Goal: Navigation & Orientation: Find specific page/section

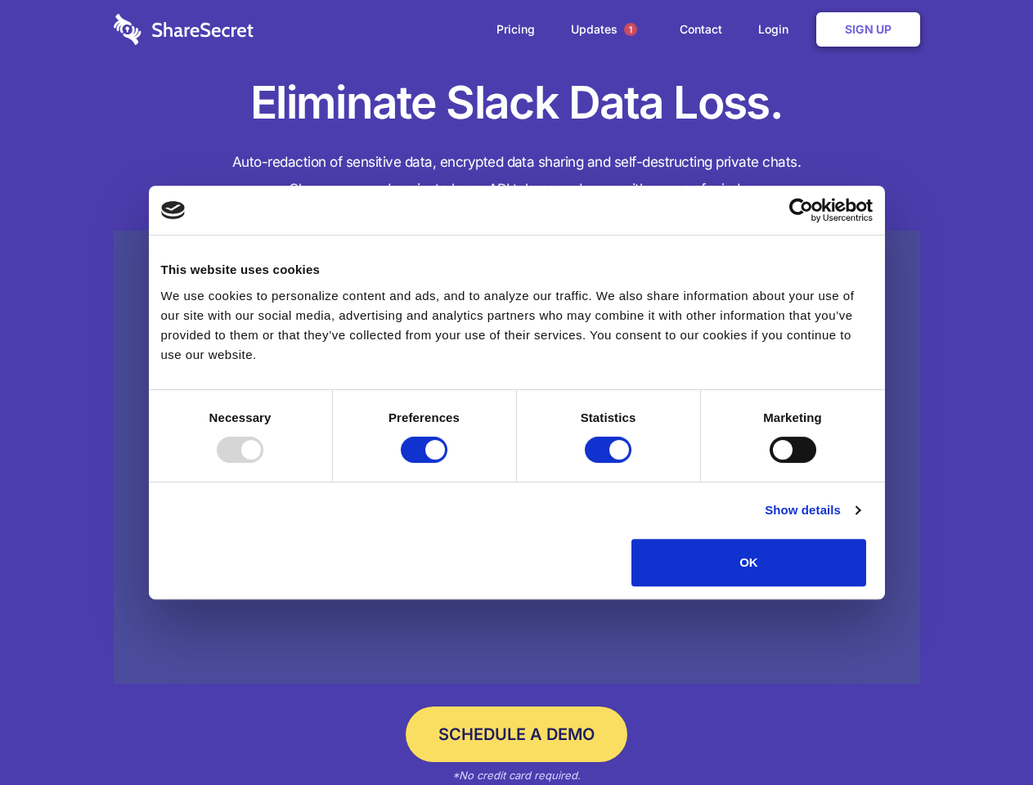
click at [263, 463] on div at bounding box center [240, 450] width 47 height 26
click at [447, 463] on input "Preferences" at bounding box center [424, 450] width 47 height 26
checkbox input "false"
click at [610, 463] on input "Statistics" at bounding box center [608, 450] width 47 height 26
checkbox input "false"
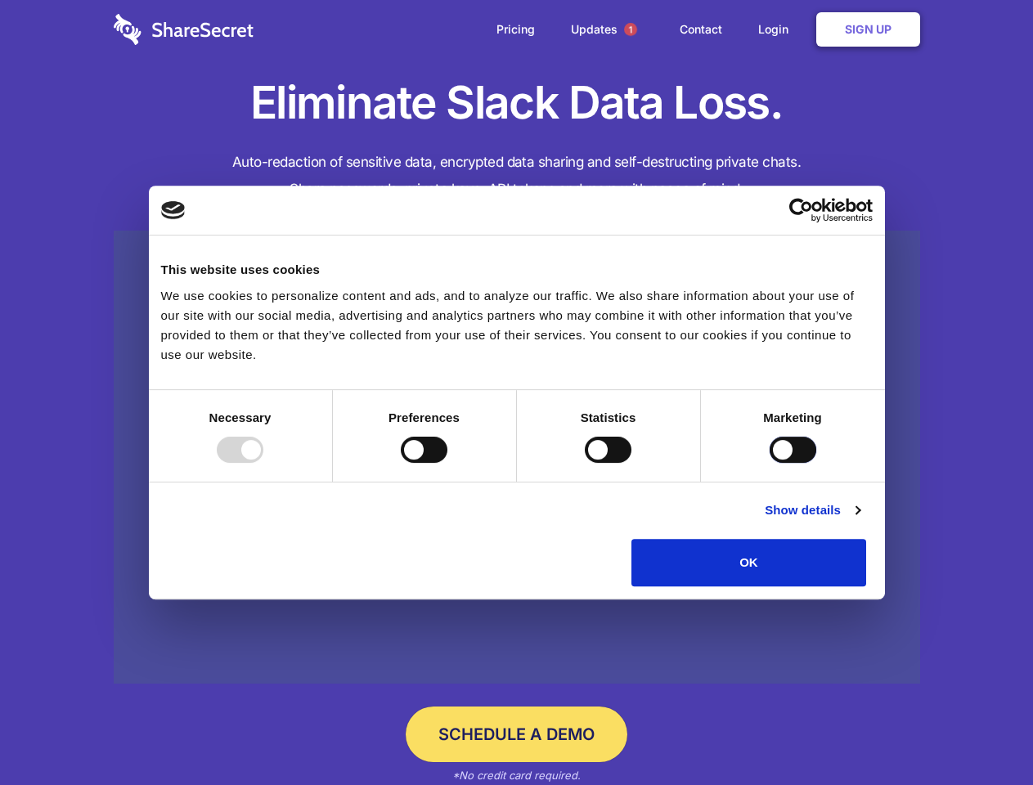
click at [769, 463] on input "Marketing" at bounding box center [792, 450] width 47 height 26
checkbox input "true"
click at [859, 520] on link "Show details" at bounding box center [811, 510] width 95 height 20
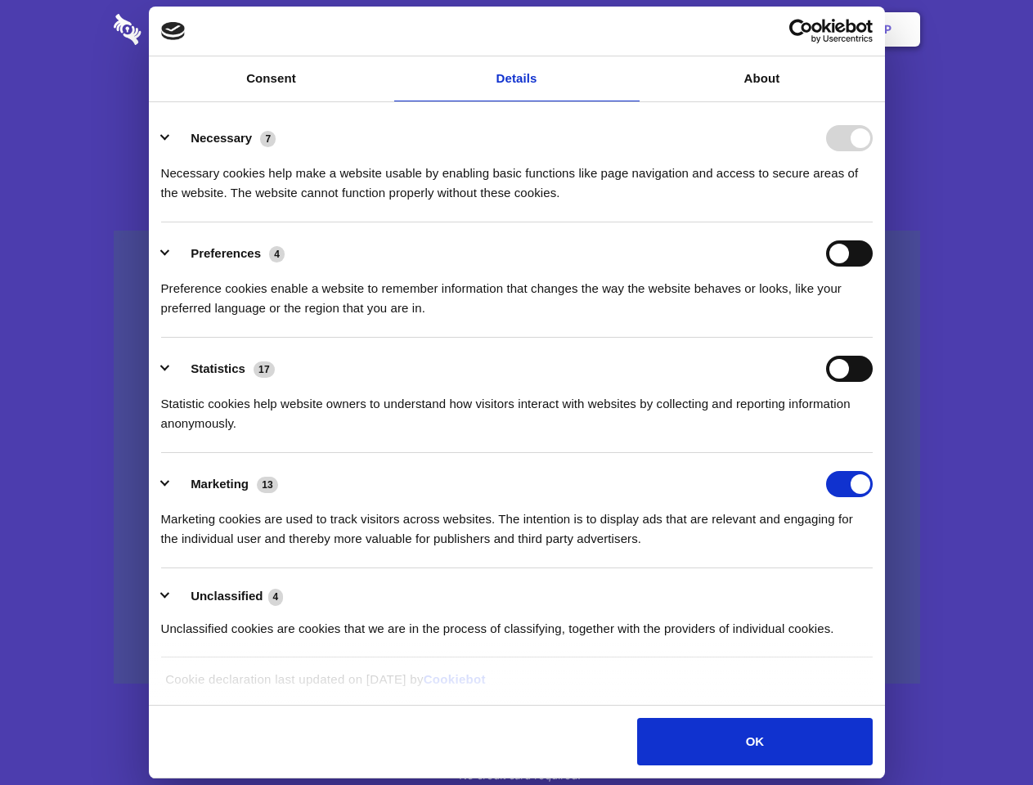
click at [872, 203] on div "Necessary 7 Necessary cookies help make a website usable by enabling basic func…" at bounding box center [516, 164] width 711 height 78
click at [629, 29] on span "1" at bounding box center [630, 29] width 13 height 13
